Goal: Transaction & Acquisition: Obtain resource

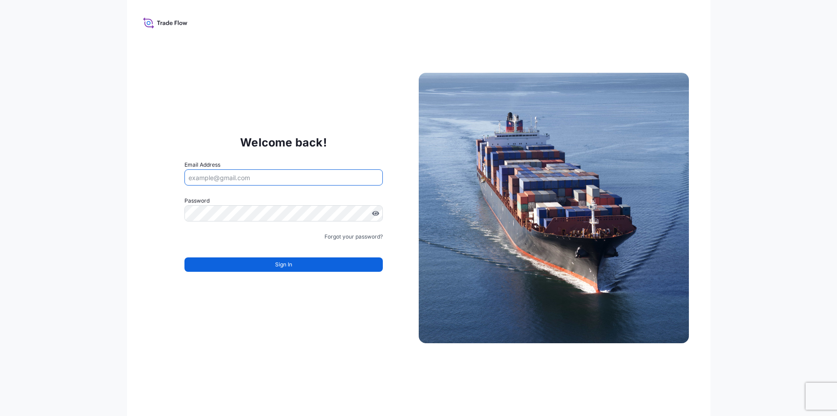
click at [248, 176] on input "Email Address" at bounding box center [284, 177] width 198 height 16
type input "[PERSON_NAME][EMAIL_ADDRESS][DOMAIN_NAME]"
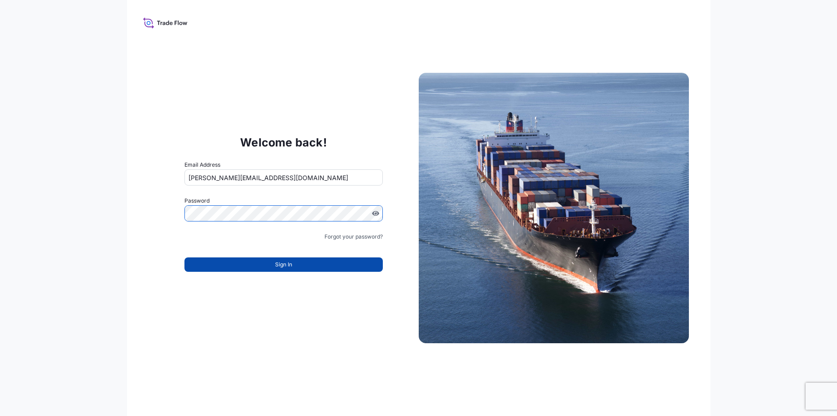
click at [311, 267] on button "Sign In" at bounding box center [284, 264] width 198 height 14
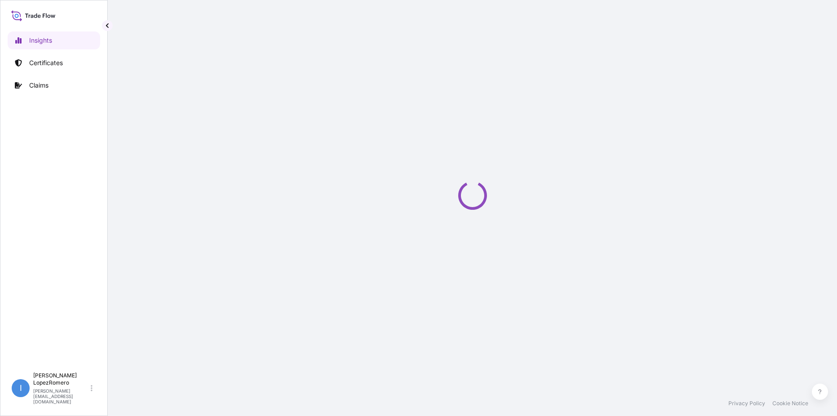
select select "2025"
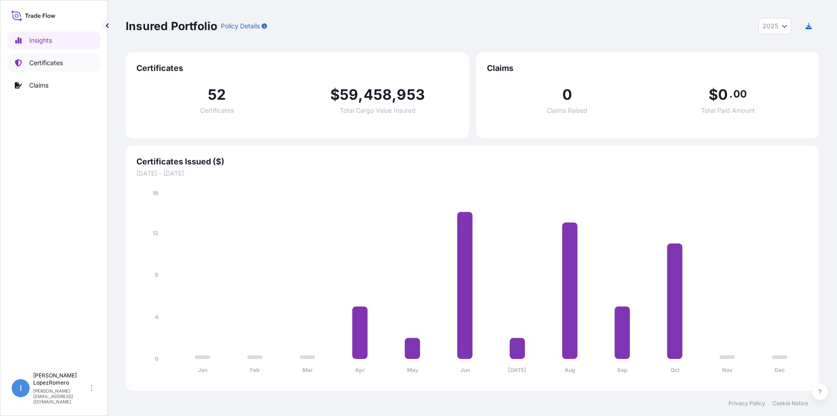
click at [60, 61] on p "Certificates" at bounding box center [46, 62] width 34 height 9
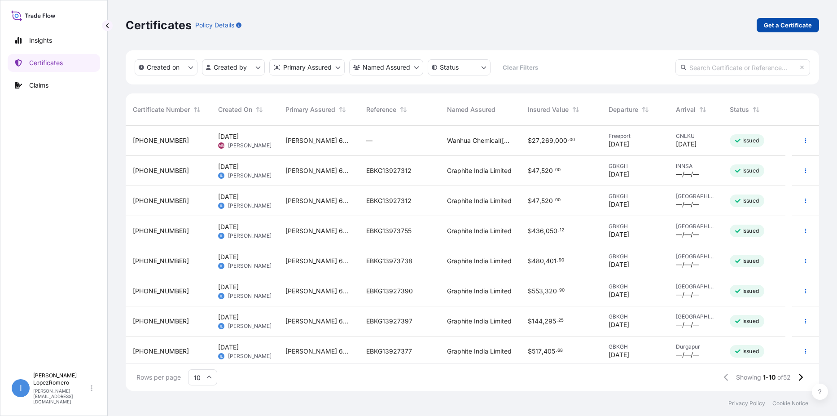
click at [794, 26] on p "Get a Certificate" at bounding box center [788, 25] width 48 height 9
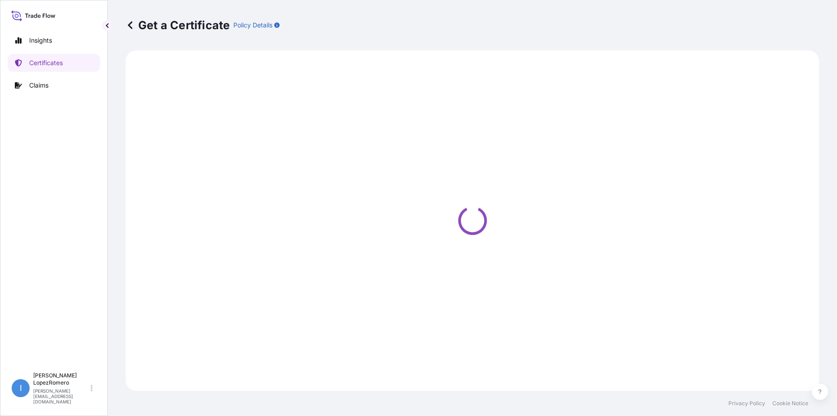
select select "Barge"
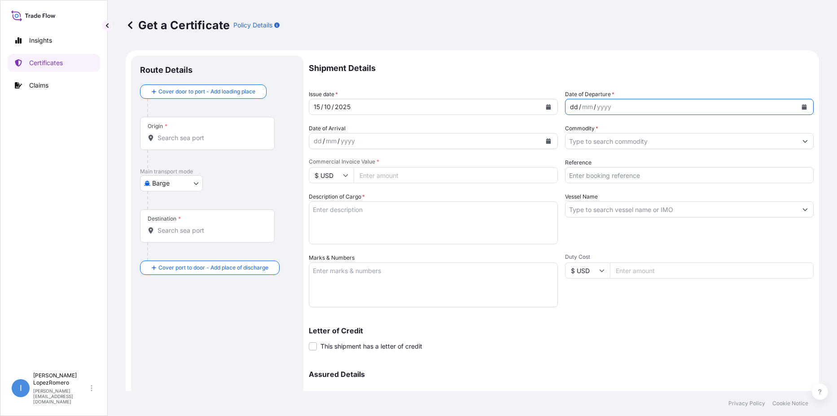
click at [618, 105] on div "dd / mm / yyyy" at bounding box center [682, 107] width 232 height 16
click at [582, 103] on div "mm" at bounding box center [588, 106] width 13 height 11
click at [574, 108] on div "dd" at bounding box center [574, 106] width 10 height 11
click at [627, 139] on input "Commodity *" at bounding box center [682, 141] width 232 height 16
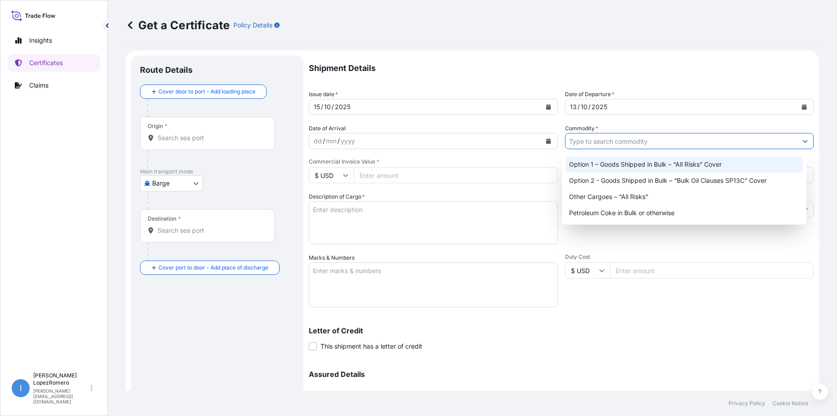
click at [631, 161] on div "Option 1 – Goods Shipped in Bulk – “All Risks” Cover" at bounding box center [685, 164] width 238 height 16
type input "Option 1 – Goods Shipped in Bulk – “All Risks” Cover"
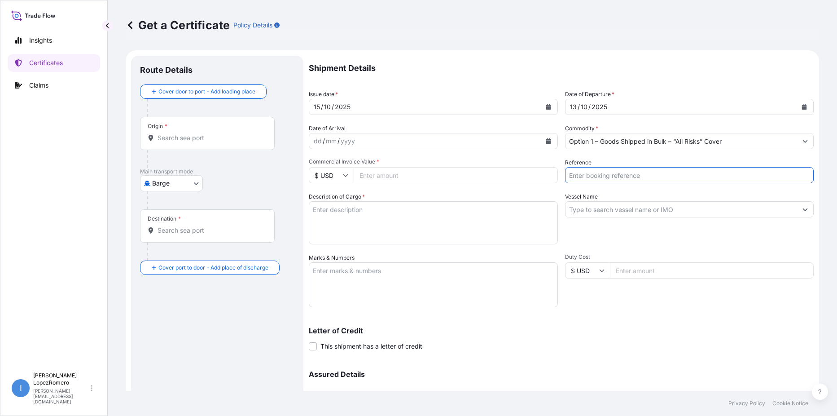
click at [645, 171] on input "Reference" at bounding box center [689, 175] width 249 height 16
click at [598, 177] on input "Reference" at bounding box center [689, 175] width 249 height 16
paste input "EBKG13927377"
type input "EBKG13927377"
click at [635, 211] on input "Vessel Name" at bounding box center [682, 209] width 232 height 16
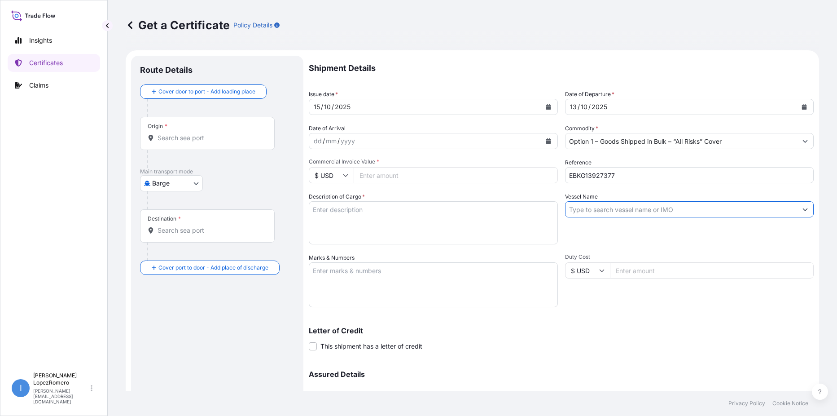
paste input "MSC AAYA"
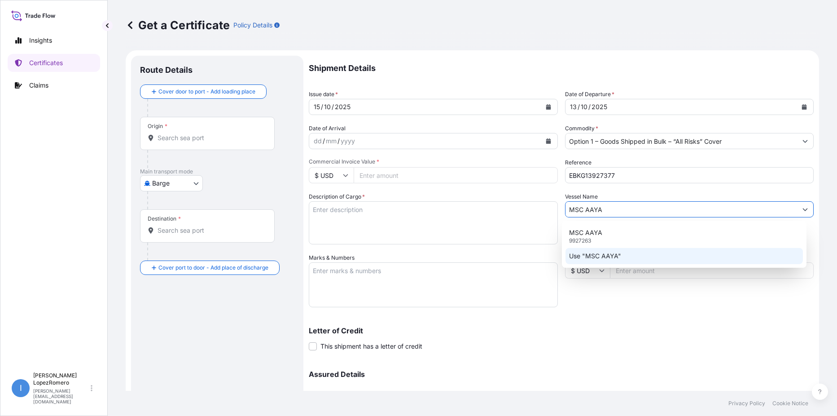
type input "MSC AAYA"
click at [649, 317] on div "Letter of Credit This shipment has a letter of credit Letter of credit * Letter…" at bounding box center [561, 333] width 505 height 35
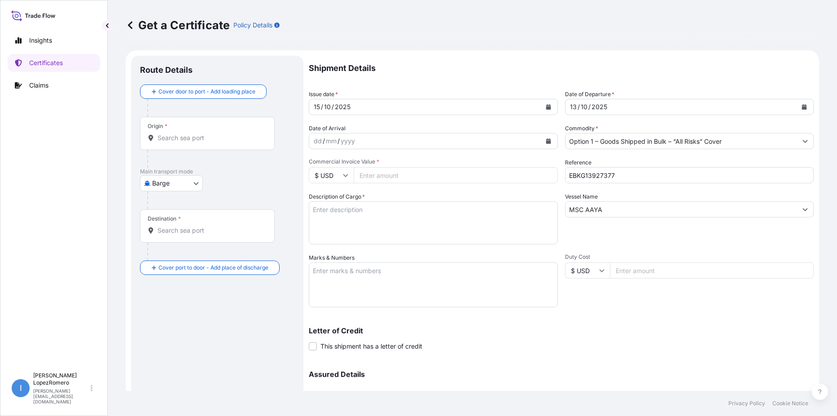
click at [395, 172] on input "Commercial Invoice Value *" at bounding box center [456, 175] width 204 height 16
paste input "21403.80"
type input "21403.80"
click at [346, 213] on textarea "Description of Cargo *" at bounding box center [433, 222] width 249 height 43
paste textarea "Calcined Needle Petroleum Coke"
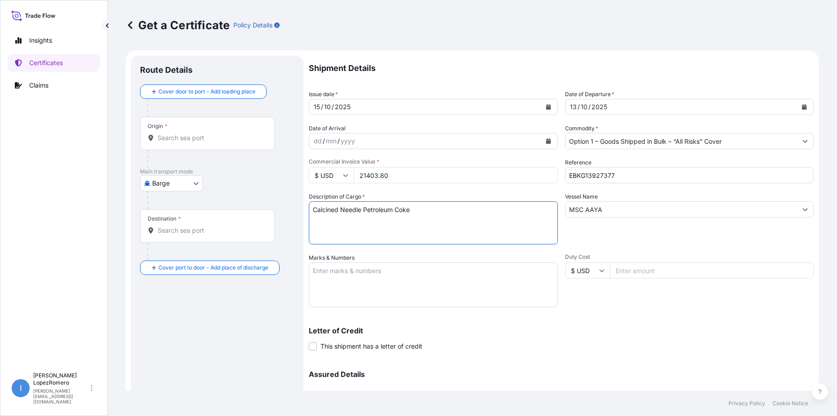
type textarea "Calcined Needle Petroleum Coke"
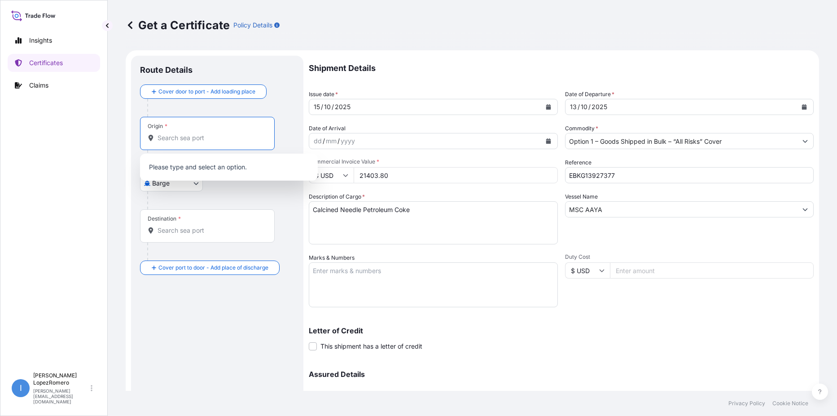
click at [180, 138] on input "Origin *" at bounding box center [211, 137] width 106 height 9
click at [181, 135] on input "Origin * Please select an origin" at bounding box center [211, 137] width 106 height 9
paste input "Killingholme"
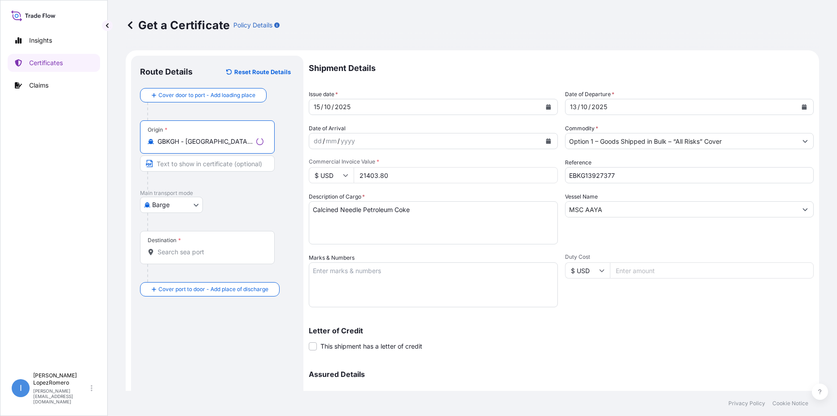
type input "GBKGH - Killingholme, United Kingdom"
click at [187, 247] on div "Destination *" at bounding box center [207, 247] width 135 height 33
click at [187, 247] on input "Destination *" at bounding box center [211, 251] width 106 height 9
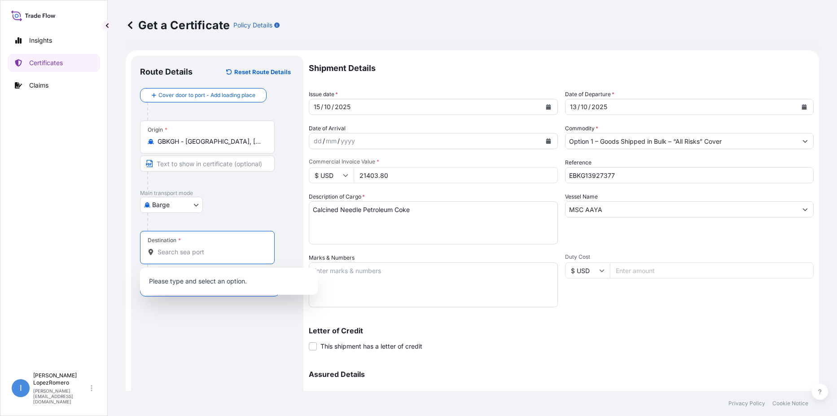
click at [183, 251] on input "Destination *" at bounding box center [211, 251] width 106 height 9
paste input "Durgapur"
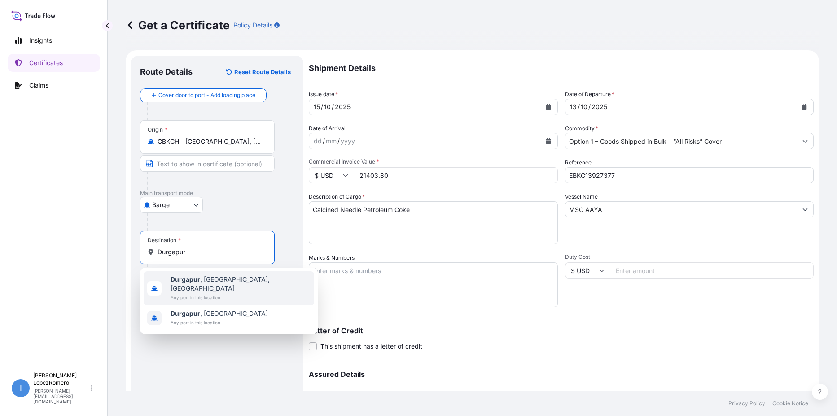
click at [254, 293] on span "Any port in this location" at bounding box center [241, 297] width 140 height 9
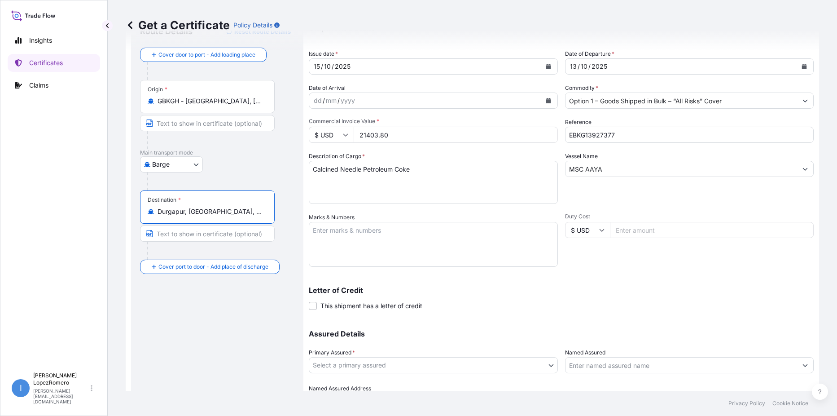
scroll to position [89, 0]
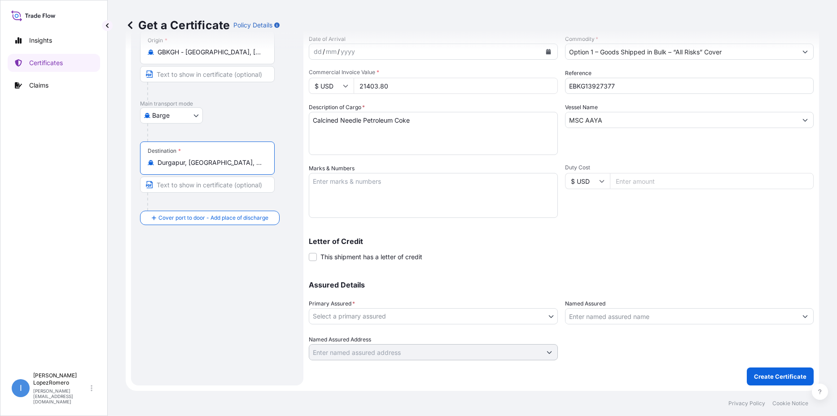
type input "Durgapur, West Bengal, India"
click at [544, 317] on body "Insights Certificates Claims I Isabel LopezRomero isabel.lopezromero@p66.com Ge…" at bounding box center [418, 208] width 837 height 416
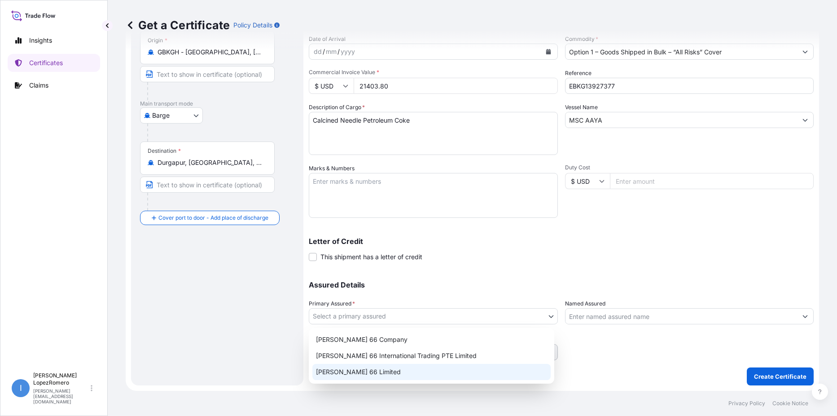
click at [417, 374] on div "Phillips 66 Limited" at bounding box center [432, 372] width 238 height 16
select select "31939"
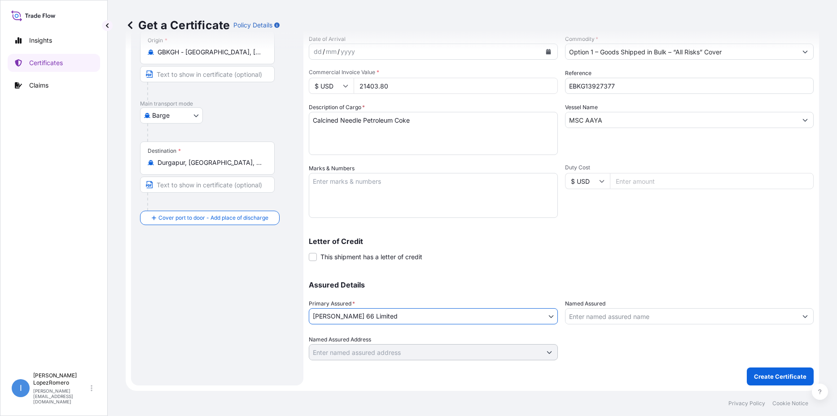
click at [667, 322] on input "Named Assured" at bounding box center [682, 316] width 232 height 16
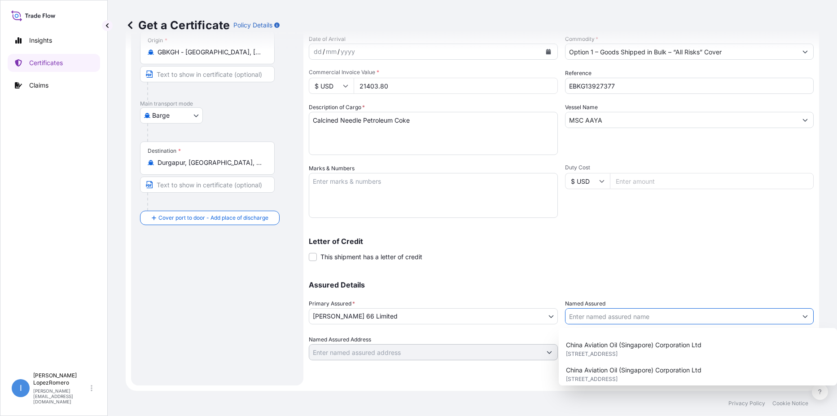
scroll to position [140, 0]
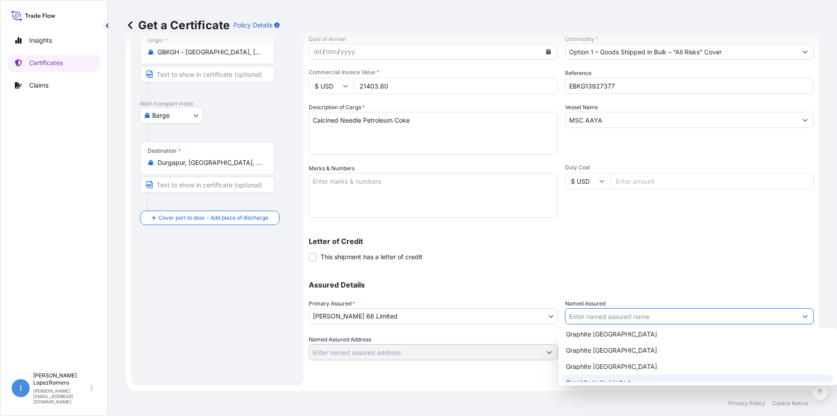
click at [631, 375] on div "Graphite India Limited" at bounding box center [698, 383] width 271 height 16
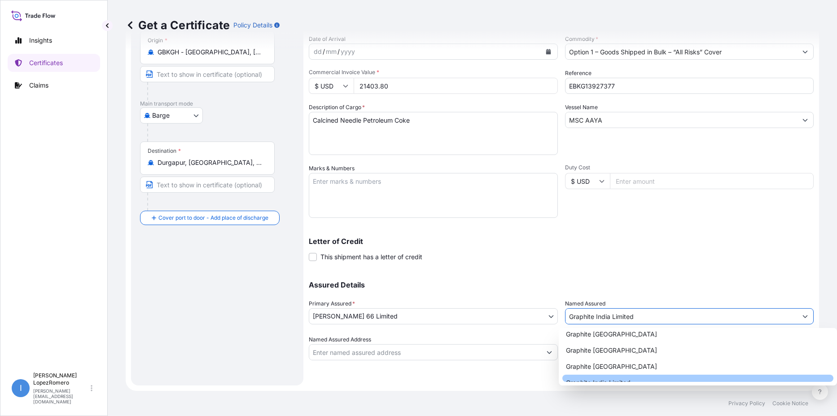
type input "Graphite India Limited"
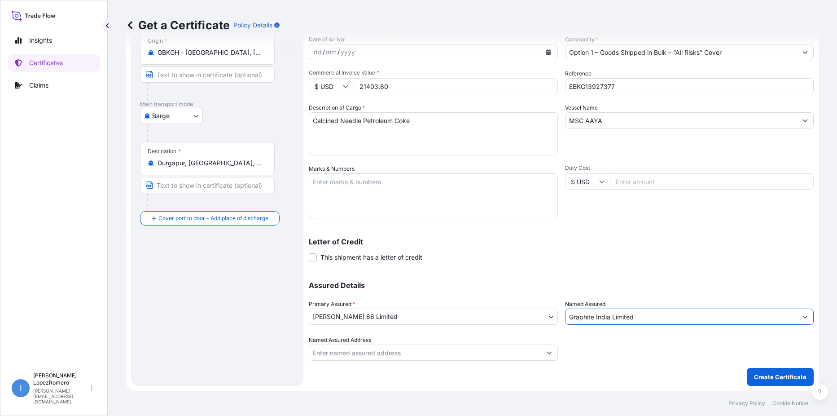
scroll to position [89, 0]
click at [765, 378] on p "Create Certificate" at bounding box center [780, 376] width 53 height 9
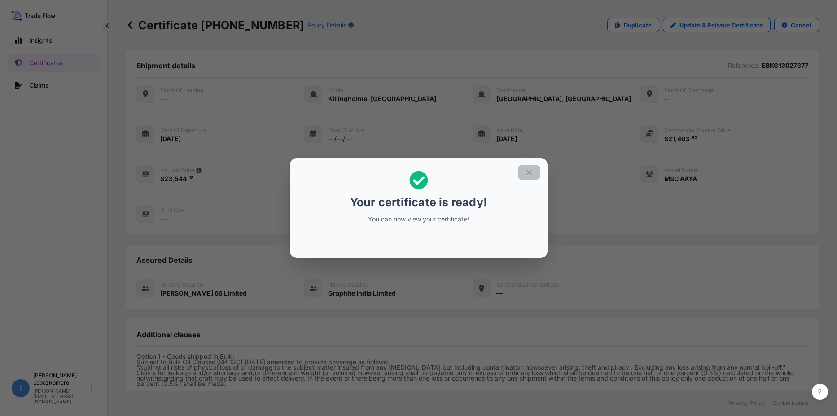
click at [531, 175] on icon "button" at bounding box center [529, 172] width 8 height 8
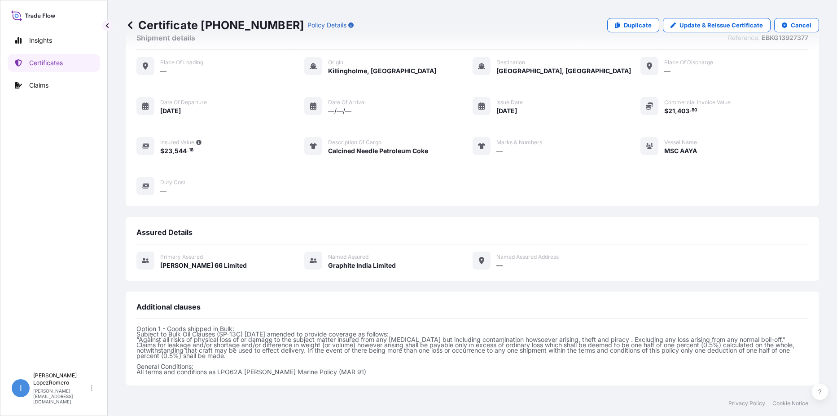
scroll to position [173, 0]
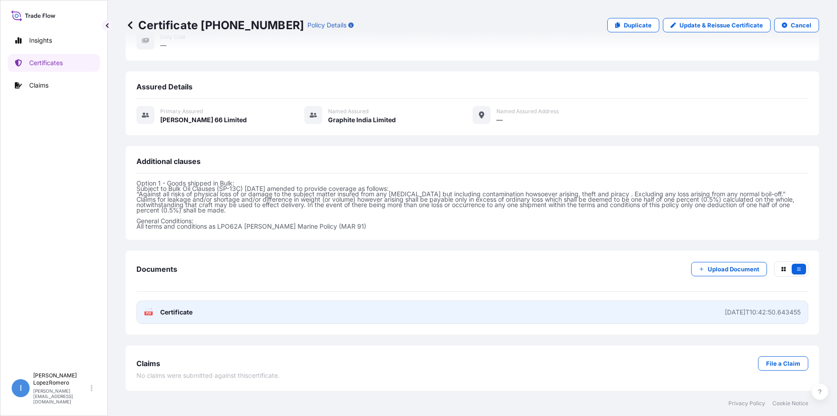
click at [181, 313] on span "Certificate" at bounding box center [176, 312] width 32 height 9
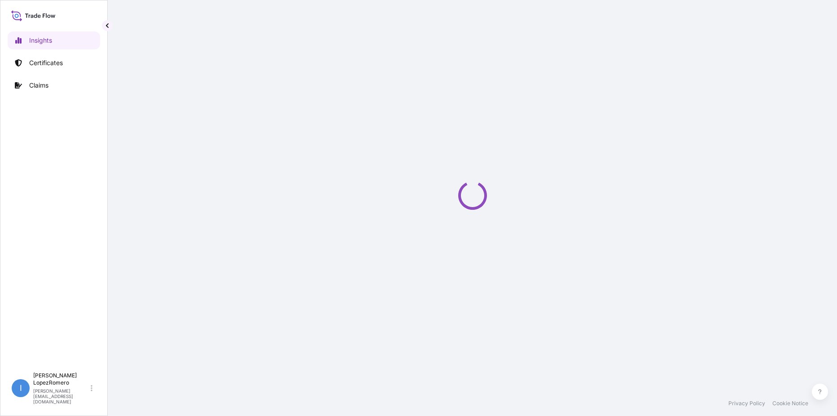
select select "2025"
